Goal: Find specific page/section: Find specific page/section

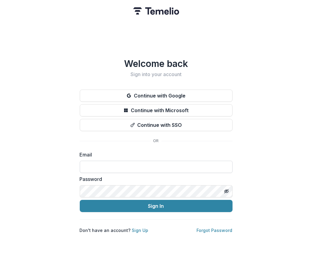
click at [155, 162] on input at bounding box center [156, 167] width 153 height 12
type input "**********"
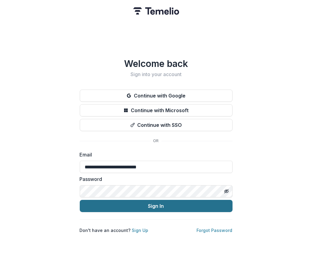
click at [172, 202] on button "Sign In" at bounding box center [156, 206] width 153 height 12
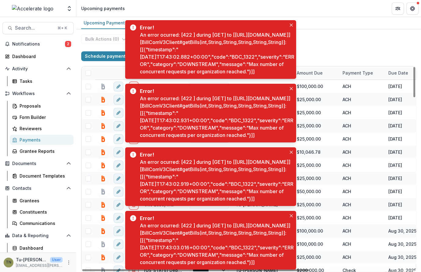
click at [312, 20] on div "Upcoming Payments Payment History" at bounding box center [248, 23] width 345 height 12
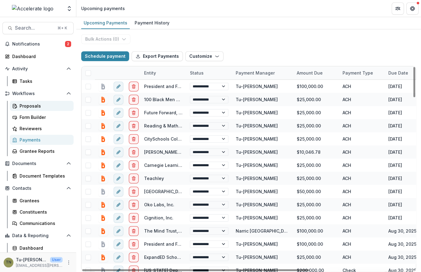
click at [35, 105] on div "Proposals" at bounding box center [44, 106] width 49 height 6
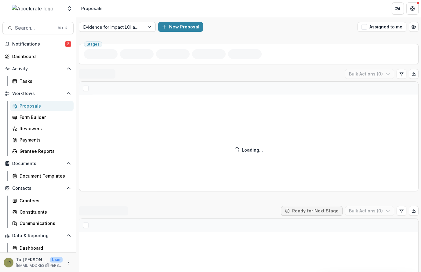
click at [211, 15] on header "Proposals" at bounding box center [248, 8] width 345 height 17
click at [145, 27] on div at bounding box center [150, 26] width 11 height 9
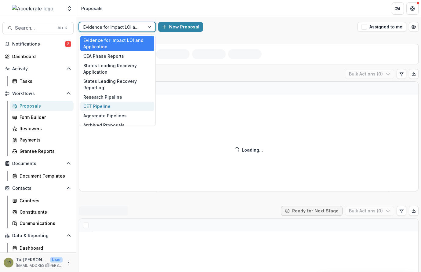
click at [115, 105] on div "CET Pipeline" at bounding box center [117, 106] width 74 height 9
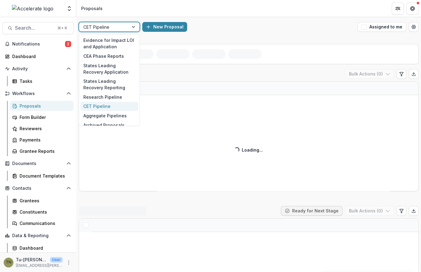
click at [131, 24] on div at bounding box center [134, 26] width 11 height 9
click at [116, 57] on div "CEA Phase Reports" at bounding box center [109, 55] width 58 height 9
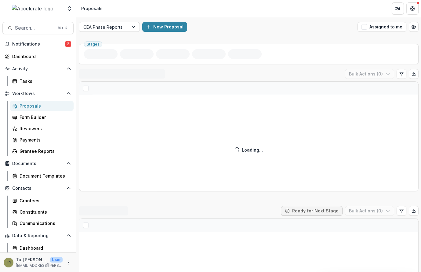
click at [245, 17] on div "CEA Phase Reports New Proposal Assigned to me" at bounding box center [248, 27] width 345 height 20
